Goal: Transaction & Acquisition: Download file/media

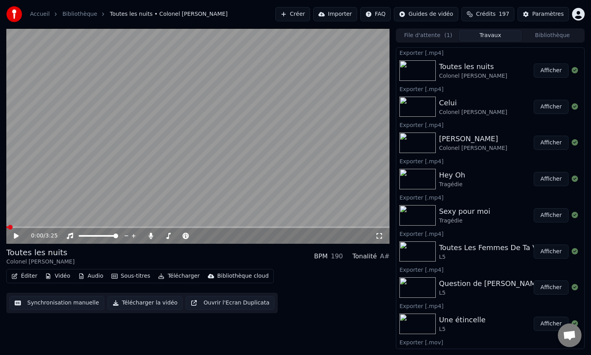
click at [545, 33] on button "Bibliothèque" at bounding box center [552, 35] width 62 height 11
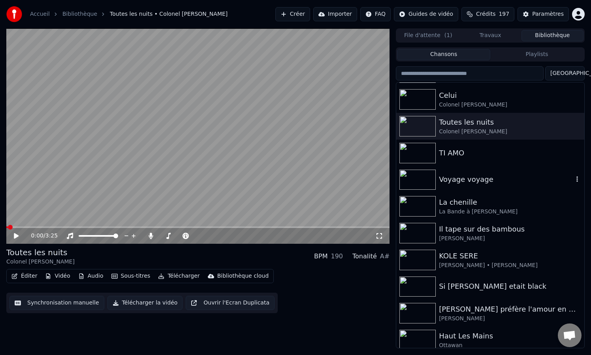
scroll to position [158, 0]
click at [459, 151] on div "TI AMO" at bounding box center [506, 152] width 134 height 11
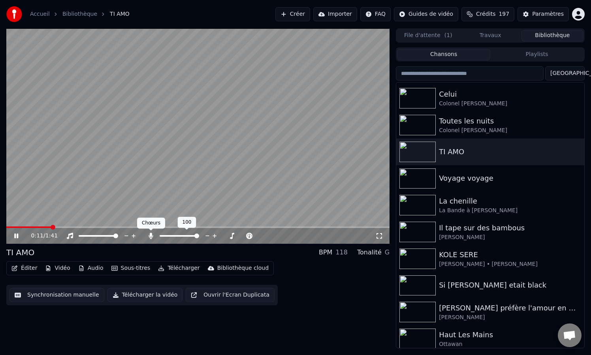
click at [150, 235] on icon at bounding box center [150, 236] width 4 height 6
click at [150, 235] on icon at bounding box center [151, 236] width 8 height 6
click at [150, 235] on icon at bounding box center [150, 236] width 4 height 6
click at [150, 235] on icon at bounding box center [151, 236] width 8 height 6
click at [150, 235] on icon at bounding box center [150, 236] width 4 height 6
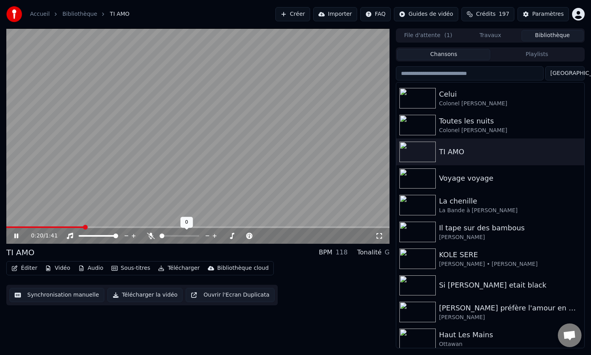
click at [150, 235] on icon at bounding box center [151, 236] width 8 height 6
click at [150, 235] on icon at bounding box center [150, 236] width 4 height 6
click at [150, 235] on icon at bounding box center [151, 236] width 8 height 6
click at [150, 235] on icon at bounding box center [150, 236] width 4 height 6
click at [136, 228] on span at bounding box center [197, 228] width 383 height 2
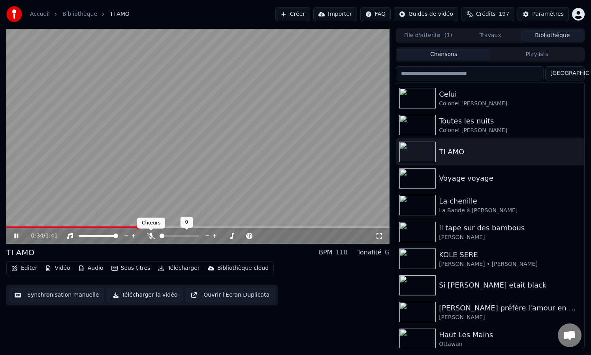
click at [151, 235] on icon at bounding box center [151, 236] width 8 height 6
click at [158, 225] on video at bounding box center [197, 136] width 383 height 216
click at [160, 227] on span at bounding box center [197, 228] width 383 height 2
click at [154, 204] on video at bounding box center [197, 136] width 383 height 216
click at [168, 237] on icon at bounding box center [168, 236] width 4 height 6
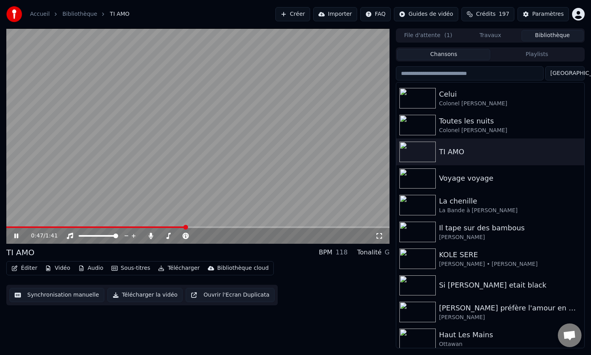
click at [201, 226] on video at bounding box center [197, 136] width 383 height 216
click at [207, 227] on span at bounding box center [197, 228] width 383 height 2
click at [196, 201] on video at bounding box center [197, 136] width 383 height 216
click at [150, 236] on icon at bounding box center [150, 236] width 4 height 6
click at [150, 236] on icon at bounding box center [151, 236] width 8 height 6
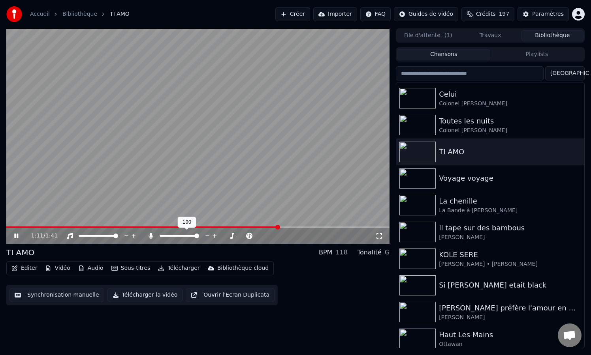
click at [150, 236] on icon at bounding box center [150, 236] width 4 height 6
click at [150, 236] on icon at bounding box center [151, 236] width 8 height 6
click at [15, 236] on icon at bounding box center [16, 236] width 4 height 5
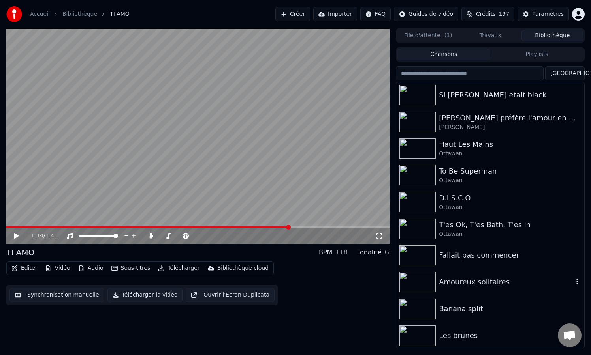
scroll to position [353, 0]
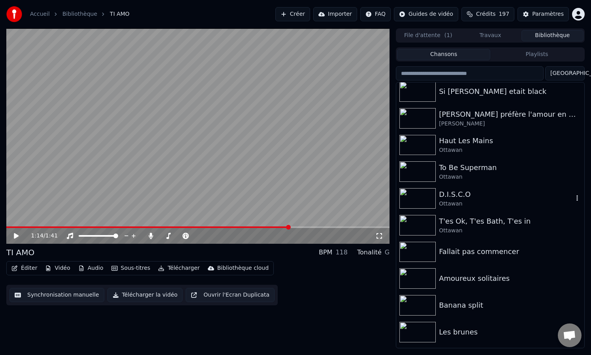
click at [453, 197] on div "D.I.S.C.O" at bounding box center [506, 194] width 134 height 11
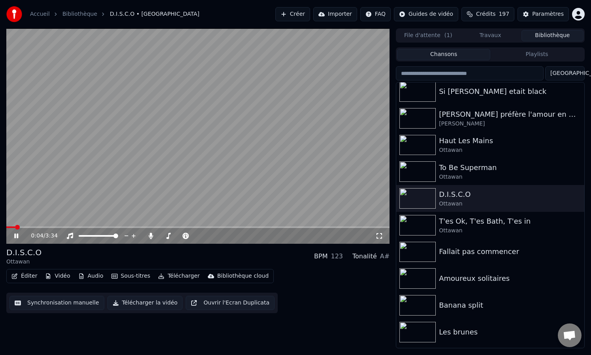
click at [57, 227] on span at bounding box center [197, 228] width 383 height 2
click at [150, 236] on icon at bounding box center [150, 236] width 4 height 6
click at [150, 236] on icon at bounding box center [151, 236] width 8 height 6
click at [150, 236] on icon at bounding box center [150, 236] width 4 height 6
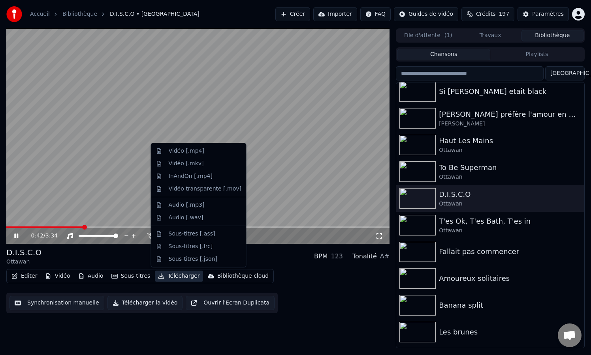
click at [179, 278] on button "Télécharger" at bounding box center [179, 276] width 48 height 11
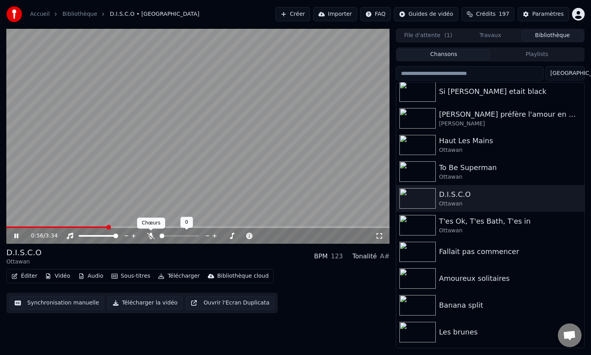
click at [152, 237] on icon at bounding box center [151, 236] width 8 height 6
click at [17, 236] on icon at bounding box center [16, 236] width 4 height 5
click at [33, 278] on button "Éditer" at bounding box center [24, 276] width 32 height 11
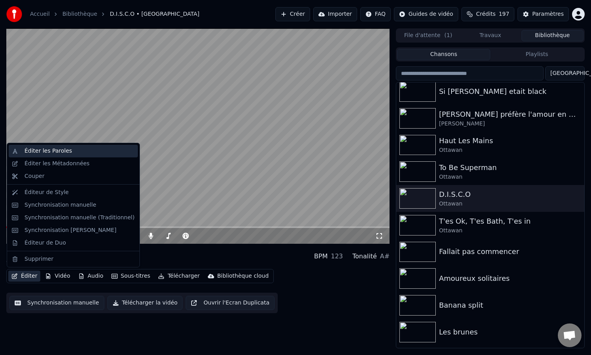
click at [48, 155] on div "Éditer les Paroles" at bounding box center [73, 151] width 129 height 13
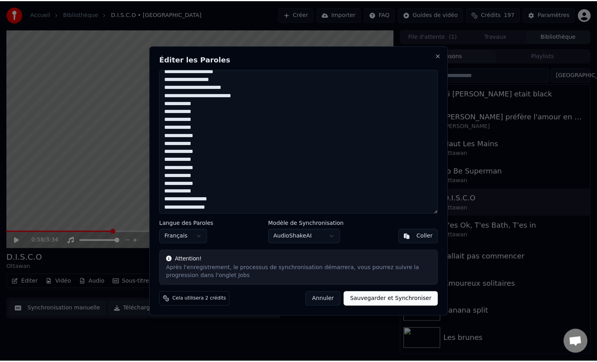
scroll to position [109, 0]
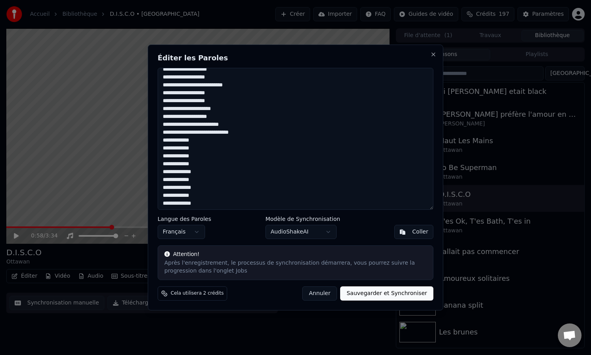
click at [329, 293] on button "Annuler" at bounding box center [319, 294] width 35 height 14
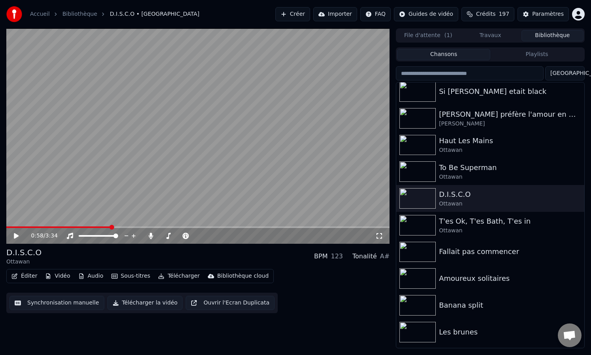
click at [305, 13] on button "Créer" at bounding box center [292, 14] width 35 height 14
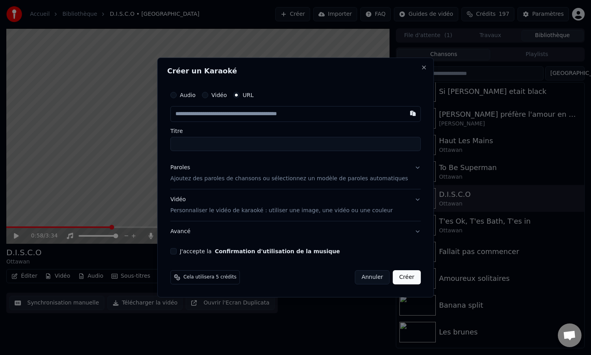
click at [363, 279] on button "Annuler" at bounding box center [372, 278] width 35 height 14
